Goal: Task Accomplishment & Management: Manage account settings

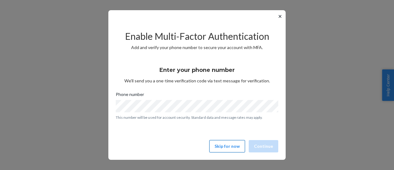
click at [234, 147] on button "Skip for now" at bounding box center [227, 146] width 36 height 12
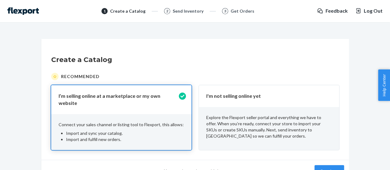
click at [264, 102] on div "I'm not selling online yet" at bounding box center [269, 96] width 140 height 22
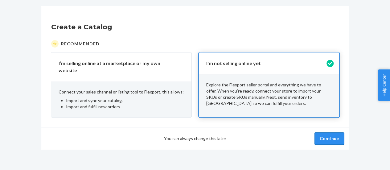
scroll to position [33, 0]
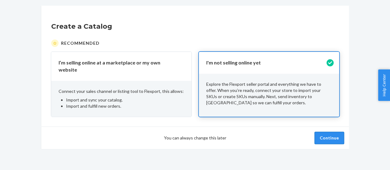
click at [325, 133] on button "Continue" at bounding box center [329, 137] width 30 height 12
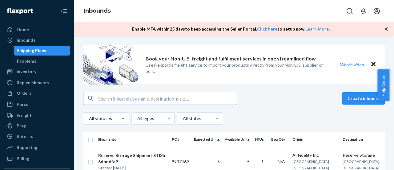
scroll to position [31, 0]
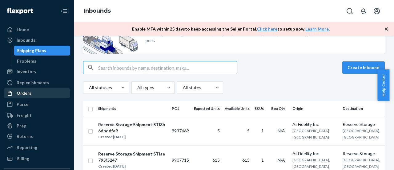
click at [28, 95] on div "Orders" at bounding box center [24, 93] width 15 height 6
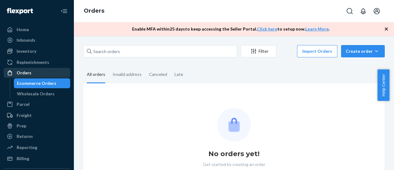
click at [28, 95] on div "Wholesale Orders" at bounding box center [36, 94] width 38 height 6
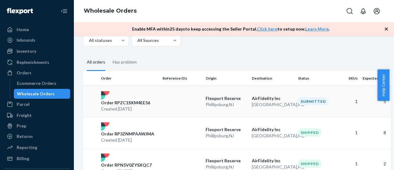
scroll to position [62, 0]
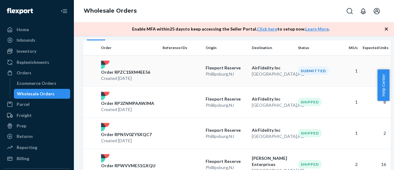
click at [142, 72] on p "Order RPZC1SXM4EE56" at bounding box center [125, 72] width 49 height 6
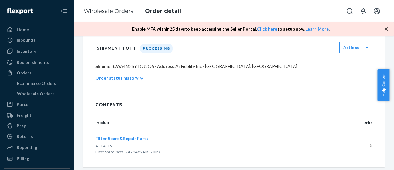
scroll to position [123, 0]
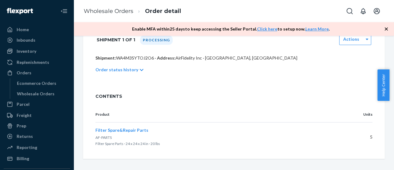
click at [31, 12] on img at bounding box center [20, 11] width 26 height 6
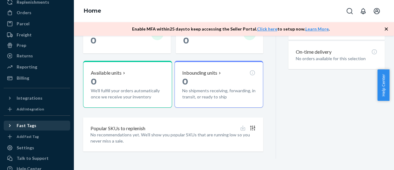
scroll to position [81, 0]
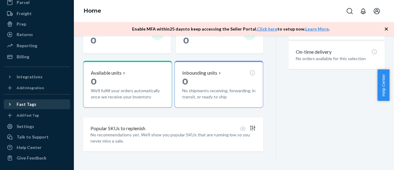
click at [10, 103] on icon at bounding box center [10, 104] width 6 height 6
click at [33, 105] on div "Fast Tags" at bounding box center [27, 104] width 20 height 6
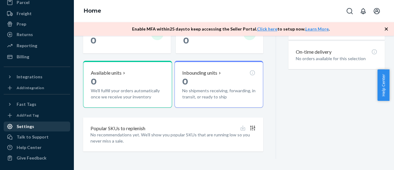
click at [33, 128] on div "Settings" at bounding box center [36, 126] width 65 height 9
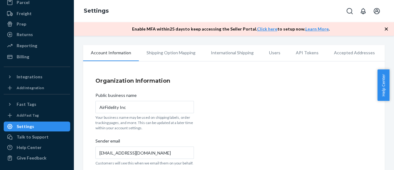
click at [178, 56] on ul "Account Information Shipping Option Mapping International Shipping Users API To…" at bounding box center [234, 53] width 302 height 16
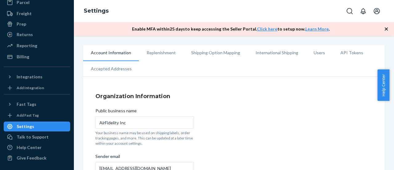
click at [216, 52] on li "Shipping Option Mapping" at bounding box center [216, 52] width 64 height 15
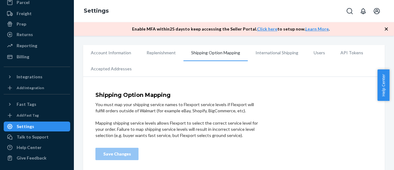
click at [282, 51] on li "International Shipping" at bounding box center [277, 52] width 58 height 15
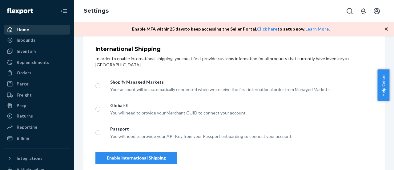
click at [28, 32] on div "Home" at bounding box center [23, 29] width 12 height 6
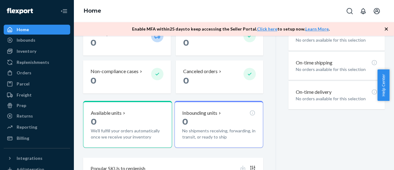
scroll to position [155, 0]
